Goal: Find specific page/section: Find specific page/section

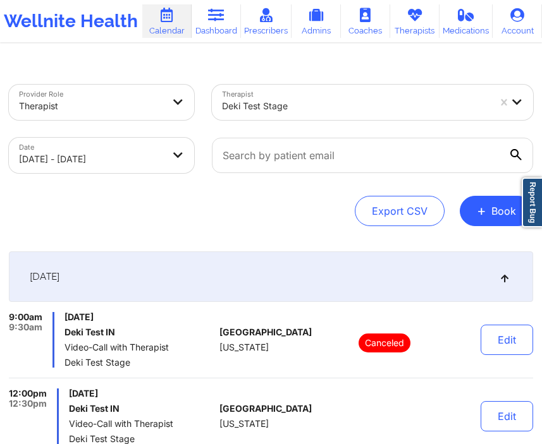
click at [125, 158] on body "Wellnite Health Calendar Dashboard Prescribers Admins Coaches Therapists Medica…" at bounding box center [271, 222] width 542 height 444
select select "2025-8"
select select "2025-9"
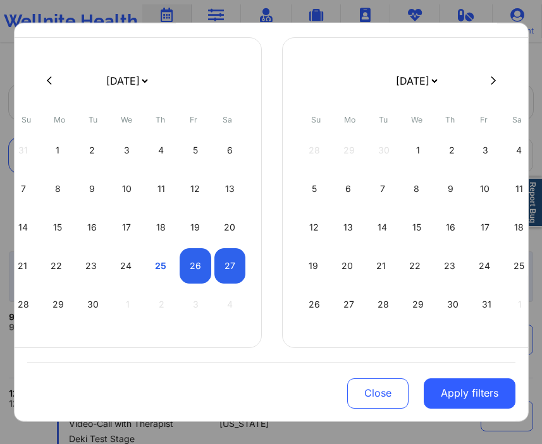
scroll to position [76, 0]
click at [27, 298] on div "28" at bounding box center [24, 303] width 32 height 35
select select "2025-8"
select select "2025-9"
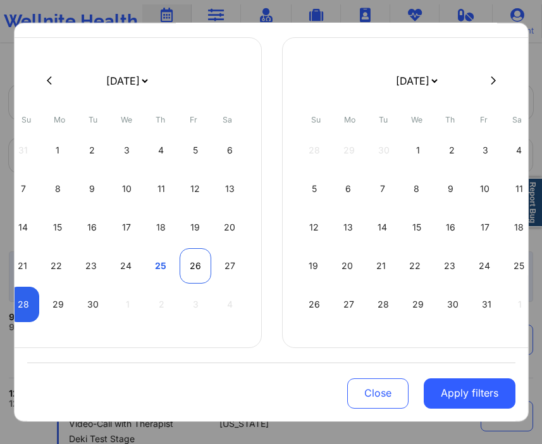
select select "2025-8"
select select "2025-9"
click at [195, 255] on div "26" at bounding box center [195, 265] width 32 height 35
select select "2025-8"
select select "2025-9"
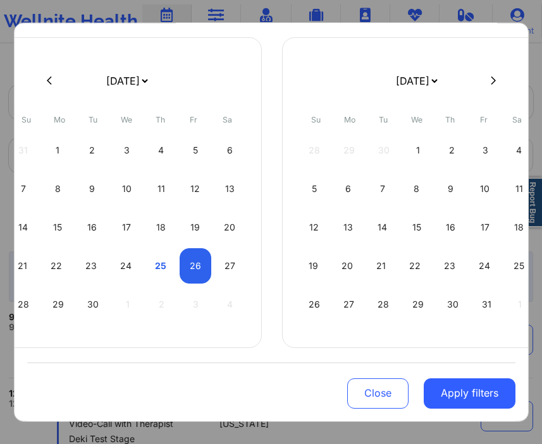
select select "2025-8"
select select "2025-9"
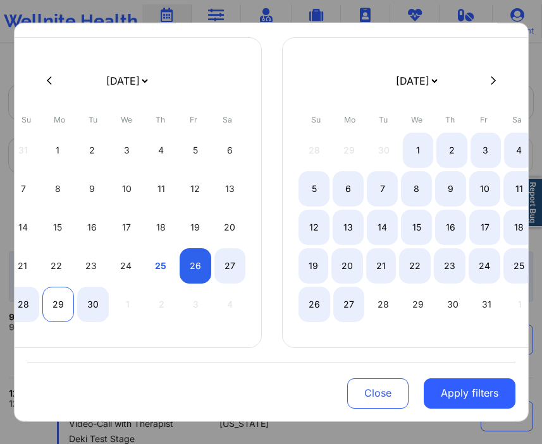
select select "2025-8"
select select "2025-9"
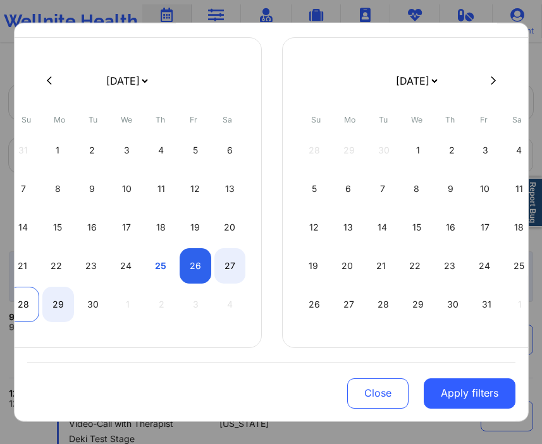
select select "2025-8"
select select "2025-9"
click at [32, 300] on div "28" at bounding box center [24, 303] width 32 height 35
select select "2025-8"
select select "2025-9"
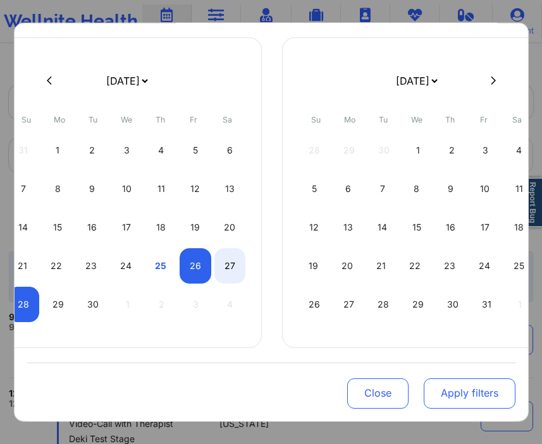
click at [455, 385] on button "Apply filters" at bounding box center [469, 394] width 92 height 30
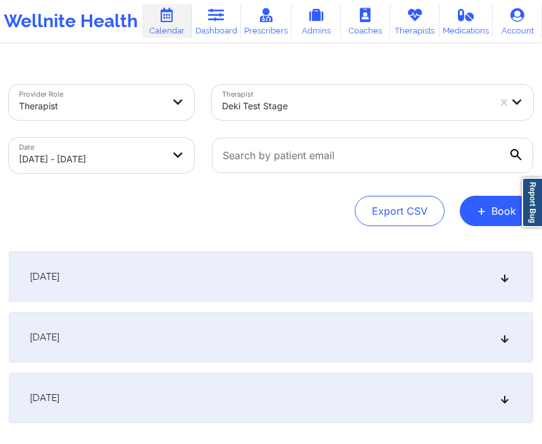
scroll to position [81, 0]
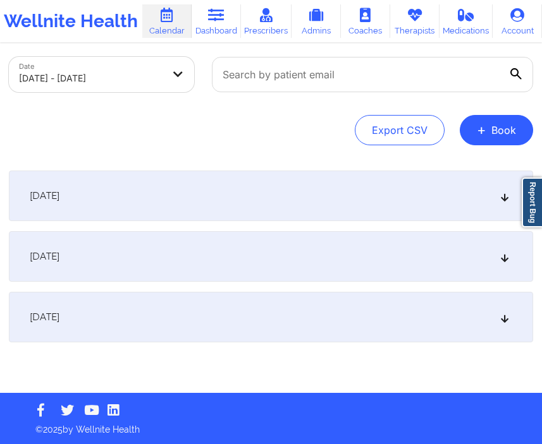
click at [300, 326] on div "[DATE]" at bounding box center [271, 317] width 524 height 51
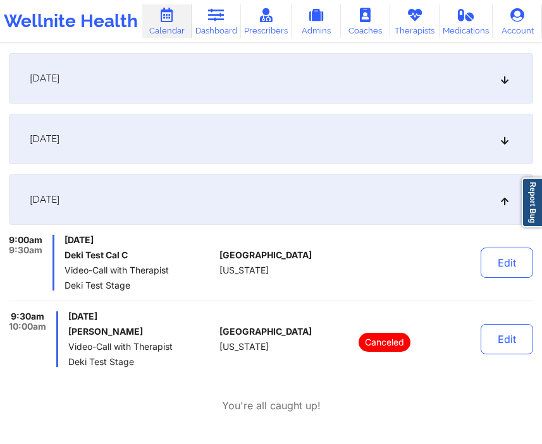
scroll to position [222, 0]
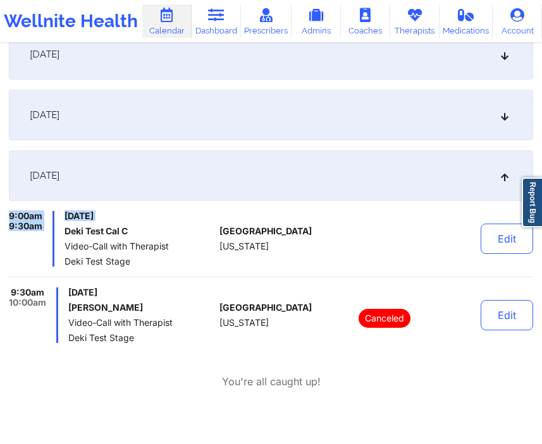
drag, startPoint x: 9, startPoint y: 218, endPoint x: 67, endPoint y: 227, distance: 58.8
click at [68, 227] on div "9:00am 9:30am [DATE] Deki Test Cal C Video-Call with Therapist Deki Test Stage" at bounding box center [111, 239] width 205 height 56
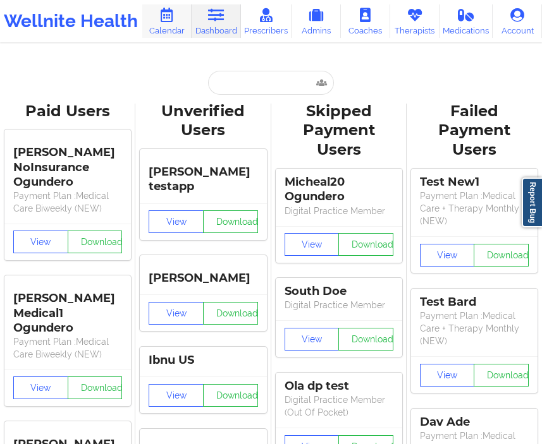
click at [180, 26] on link "Calendar" at bounding box center [166, 20] width 49 height 33
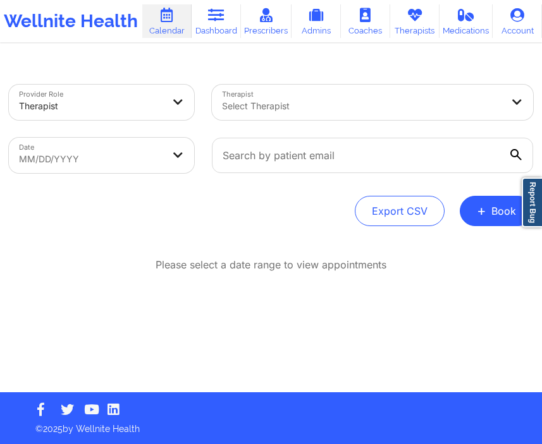
click at [130, 161] on body "Wellnite Health Calendar Dashboard Prescribers Admins Coaches Therapists Medica…" at bounding box center [271, 222] width 542 height 444
select select "2025-7"
select select "2025-8"
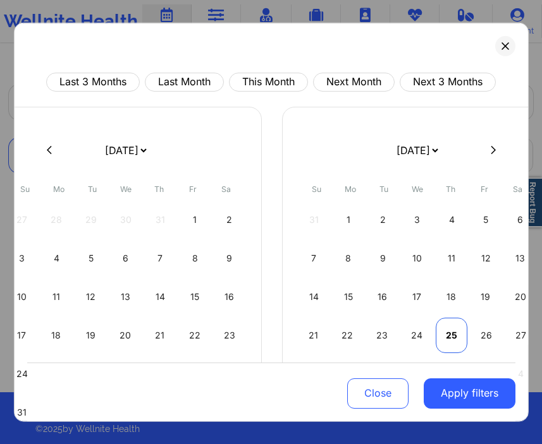
click at [443, 333] on div "25" at bounding box center [451, 334] width 32 height 35
select select "2025-8"
select select "2025-9"
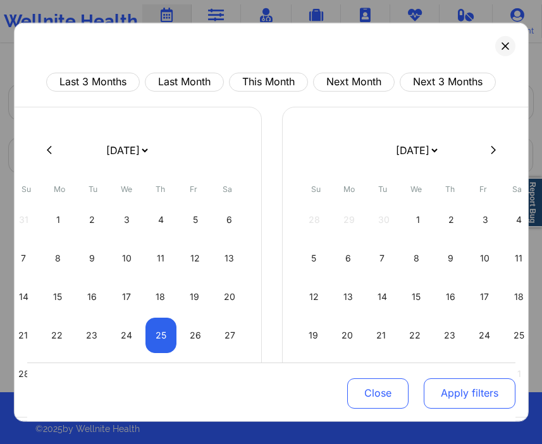
click at [449, 396] on button "Apply filters" at bounding box center [469, 394] width 92 height 30
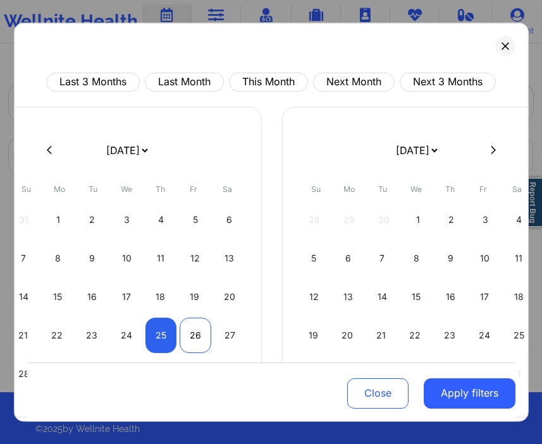
click at [202, 339] on div "26" at bounding box center [195, 334] width 32 height 35
select select "2025-8"
select select "2025-9"
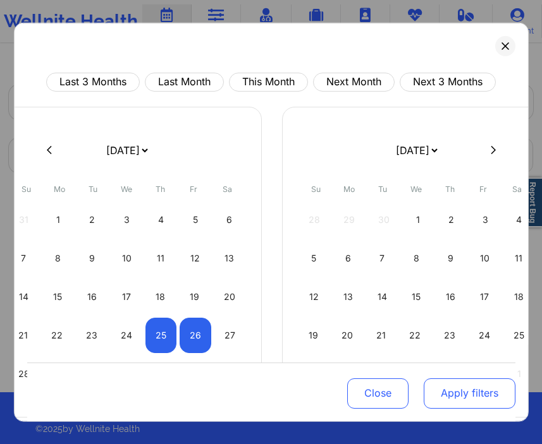
click at [451, 392] on button "Apply filters" at bounding box center [469, 394] width 92 height 30
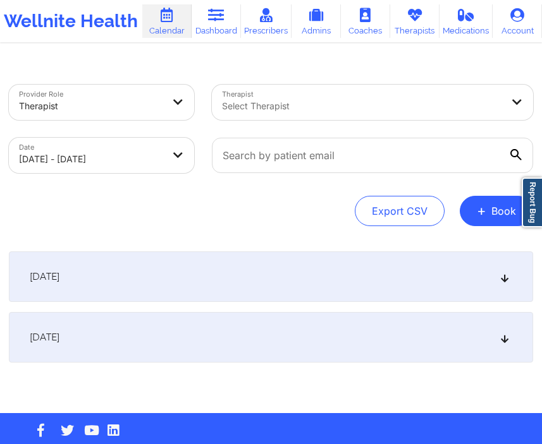
click at [242, 284] on div "[DATE]" at bounding box center [271, 277] width 524 height 51
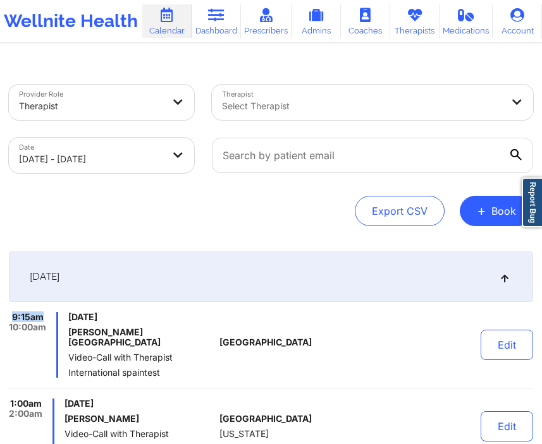
drag, startPoint x: 46, startPoint y: 317, endPoint x: 10, endPoint y: 306, distance: 37.8
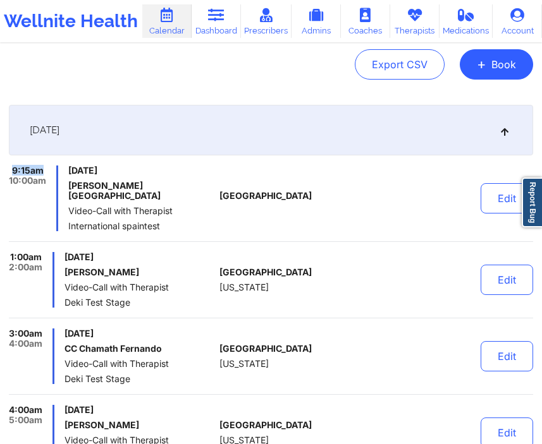
scroll to position [149, 0]
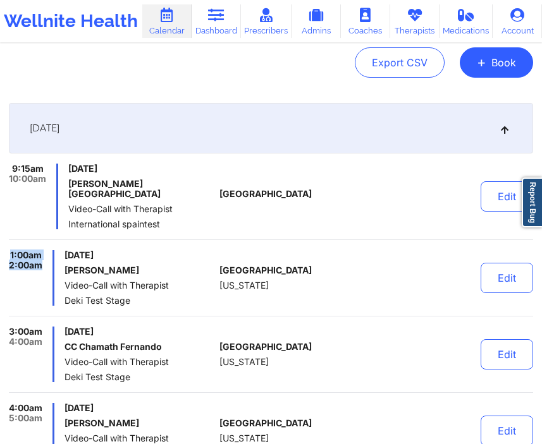
drag, startPoint x: 43, startPoint y: 255, endPoint x: 10, endPoint y: 237, distance: 37.6
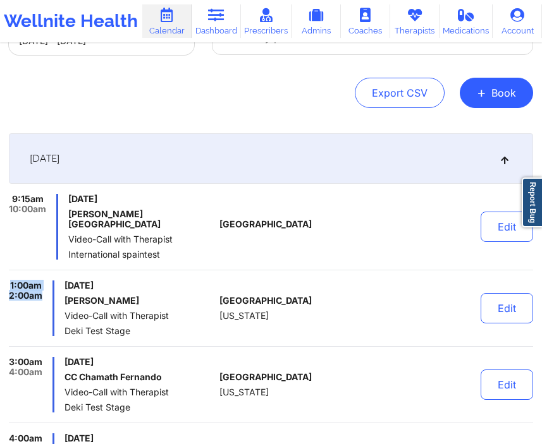
scroll to position [0, 0]
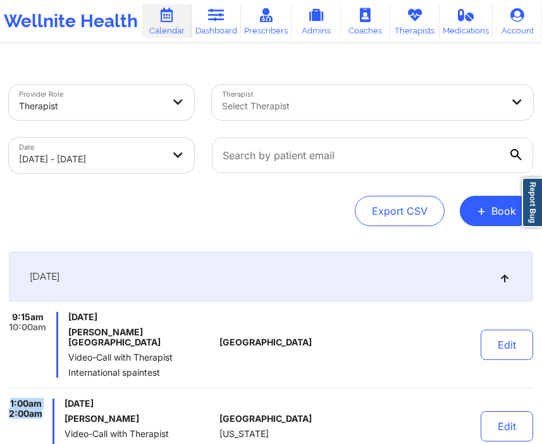
click at [233, 275] on div "[DATE]" at bounding box center [271, 277] width 524 height 51
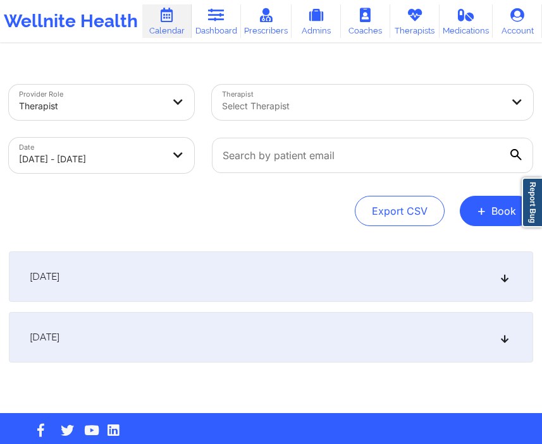
click at [154, 159] on body "Wellnite Health Calendar Dashboard Prescribers Admins Coaches Therapists Medica…" at bounding box center [271, 222] width 542 height 444
select select "2025-8"
select select "2025-9"
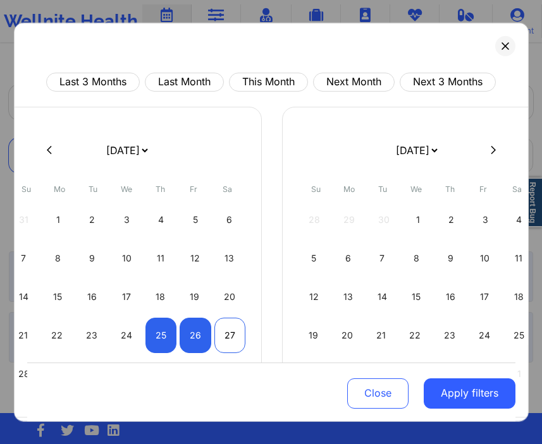
click at [221, 331] on div "27" at bounding box center [229, 334] width 31 height 35
select select "2025-8"
select select "2025-9"
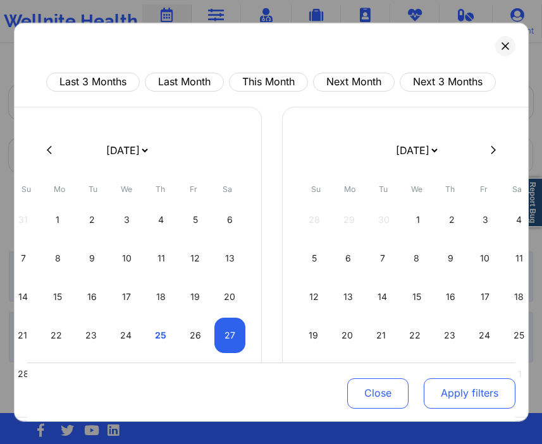
select select "2025-8"
select select "2025-9"
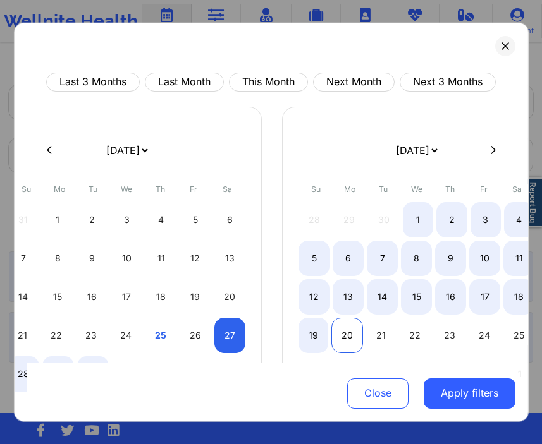
select select "2025-8"
select select "2025-9"
select select "2025-8"
select select "2025-9"
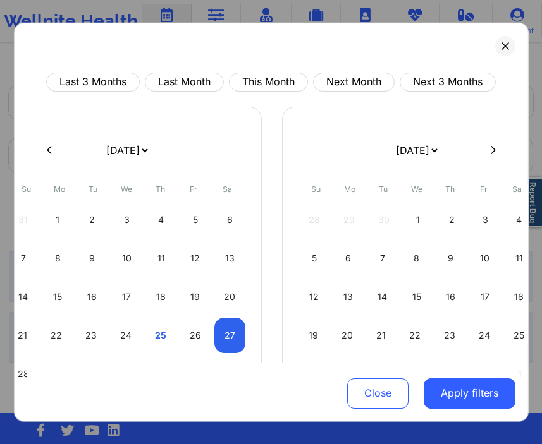
select select "2025-8"
select select "2025-9"
select select "2025-8"
select select "2025-9"
select select "2025-8"
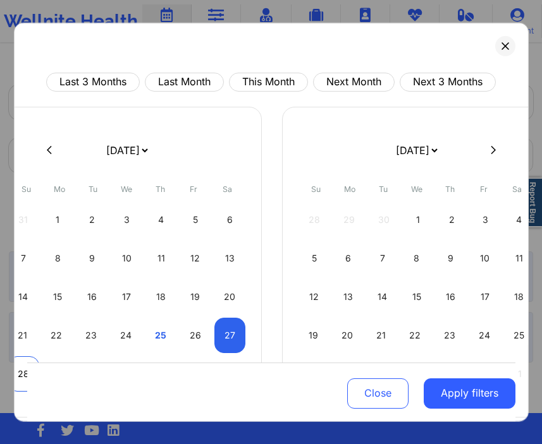
select select "2025-9"
click at [16, 363] on div "28" at bounding box center [24, 373] width 32 height 35
select select "2025-8"
select select "2025-9"
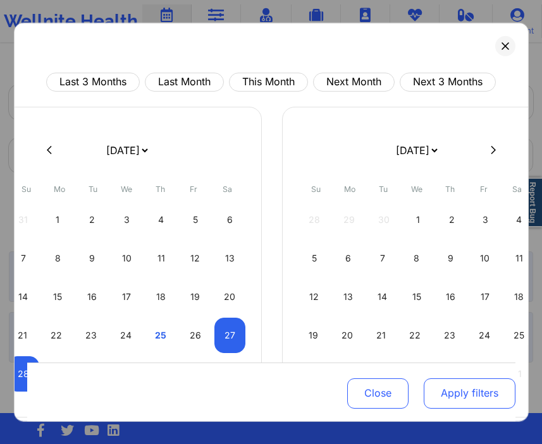
click at [432, 379] on button "Apply filters" at bounding box center [469, 394] width 92 height 30
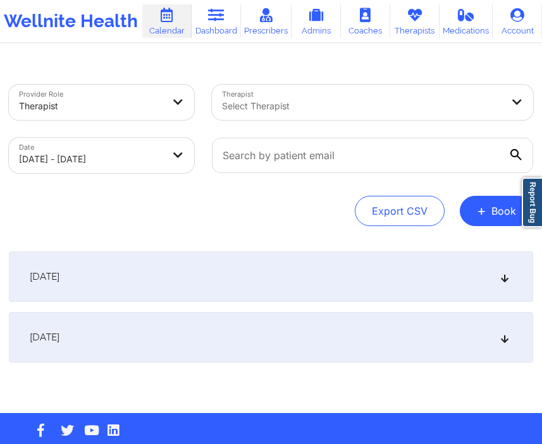
click at [270, 289] on div "[DATE]" at bounding box center [271, 277] width 524 height 51
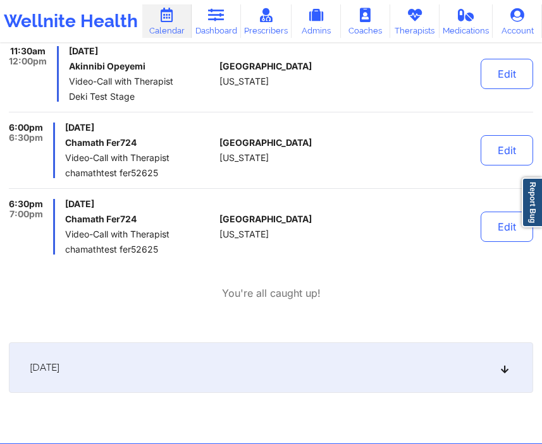
scroll to position [1790, 0]
